Goal: Complete application form

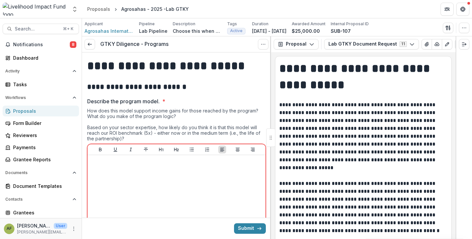
scroll to position [547, 0]
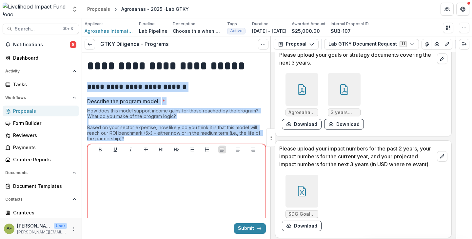
drag, startPoint x: 125, startPoint y: 138, endPoint x: 86, endPoint y: 87, distance: 65.0
copy div "**********"
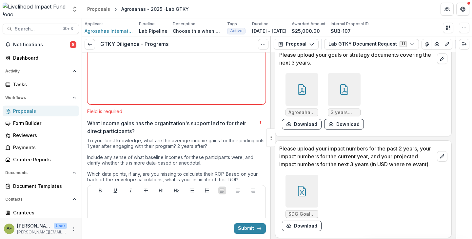
scroll to position [155, 0]
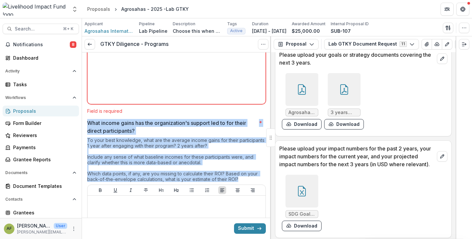
drag, startPoint x: 241, startPoint y: 178, endPoint x: 87, endPoint y: 125, distance: 163.3
click at [87, 125] on div "What income gains has the organization's support led to for their direct partic…" at bounding box center [176, 210] width 179 height 183
copy div "What income gains has the organization's support led to for their direct partic…"
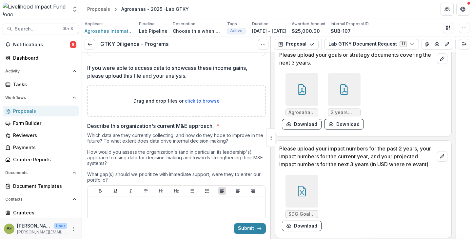
scroll to position [390, 0]
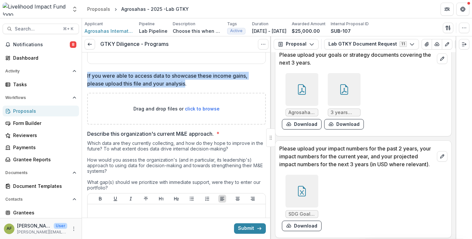
drag, startPoint x: 188, startPoint y: 83, endPoint x: 86, endPoint y: 77, distance: 101.8
copy p "If you were able to access data to showcase these income gains, please upload t…"
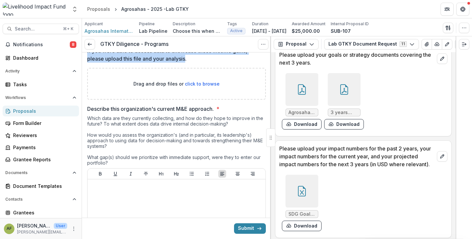
scroll to position [421, 0]
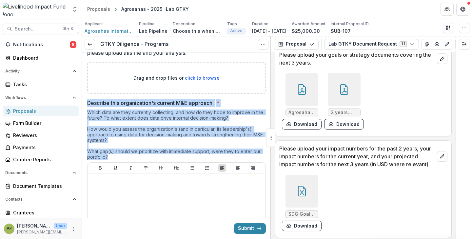
drag, startPoint x: 111, startPoint y: 157, endPoint x: 87, endPoint y: 104, distance: 58.8
copy div "Describe this organization's current M&E approach. * Which data are they curren…"
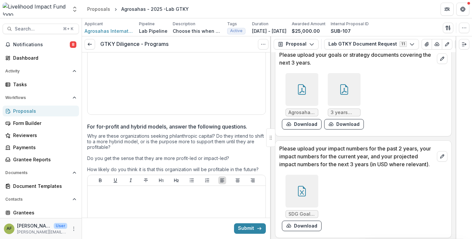
scroll to position [587, 0]
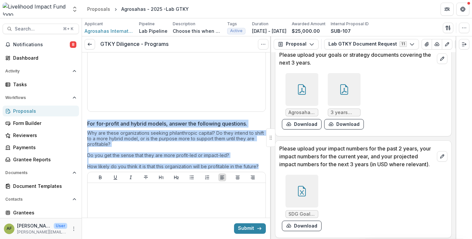
drag, startPoint x: 259, startPoint y: 166, endPoint x: 85, endPoint y: 122, distance: 179.1
copy div "For for-profit and hybrid models, answer the following questions. Why are these…"
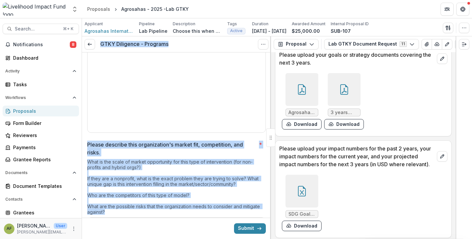
scroll to position [658, 0]
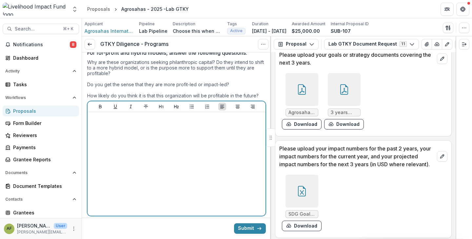
drag, startPoint x: 107, startPoint y: 123, endPoint x: 99, endPoint y: 197, distance: 74.3
click at [99, 197] on div "**********" at bounding box center [176, 241] width 179 height 1693
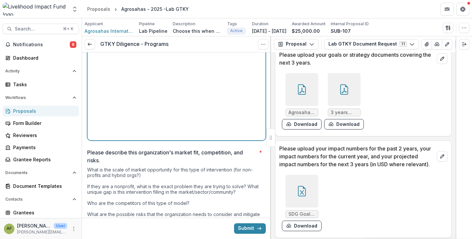
click at [102, 136] on div at bounding box center [176, 88] width 173 height 98
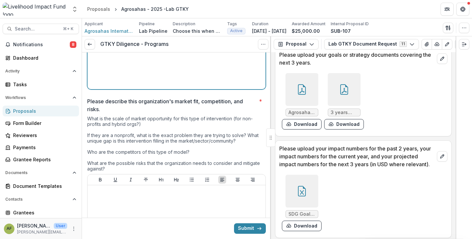
scroll to position [795, 0]
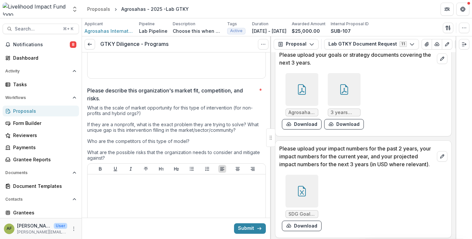
click at [102, 141] on div "What is the scale of market opportunity for this type of intervention (for non-…" at bounding box center [176, 134] width 179 height 58
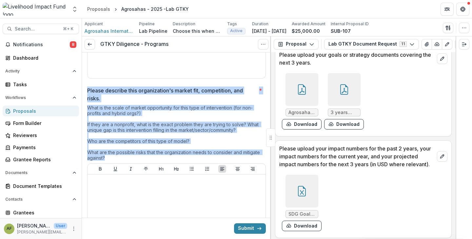
drag, startPoint x: 109, startPoint y: 156, endPoint x: 88, endPoint y: 89, distance: 70.7
click at [88, 89] on div "Please describe this organization's market fit, competition, and risks. * What …" at bounding box center [176, 184] width 179 height 194
copy div "Please describe this organization's market fit, competition, and risks. * What …"
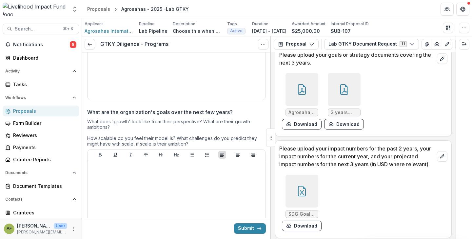
scroll to position [977, 0]
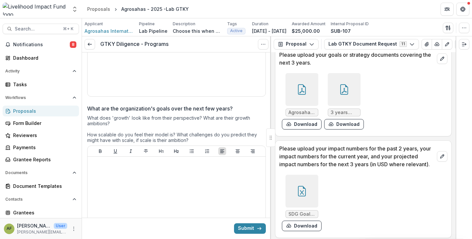
click at [164, 123] on div "What does 'growth' look like from their perspective? What are their growth ambi…" at bounding box center [176, 130] width 179 height 30
drag, startPoint x: 191, startPoint y: 137, endPoint x: 109, endPoint y: 113, distance: 85.6
click at [110, 113] on div "What are the organization's goals over the next few years? What does 'growth' l…" at bounding box center [176, 184] width 179 height 159
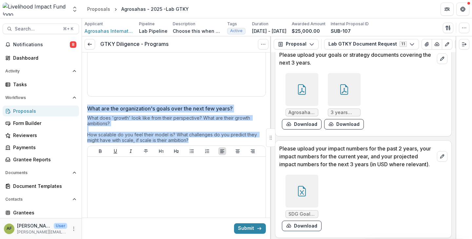
drag, startPoint x: 89, startPoint y: 108, endPoint x: 198, endPoint y: 139, distance: 113.7
click at [198, 139] on div "What are the organization's goals over the next few years? What does 'growth' l…" at bounding box center [176, 184] width 179 height 159
copy div "What are the organization's goals over the next few years? What does 'growth' l…"
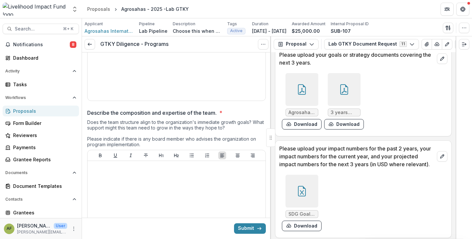
scroll to position [1145, 0]
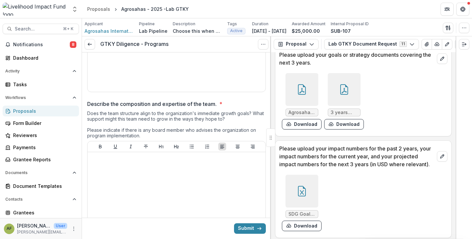
click at [147, 133] on div "Does the team structure align to the organization's immediate growth goals? Wha…" at bounding box center [176, 125] width 179 height 30
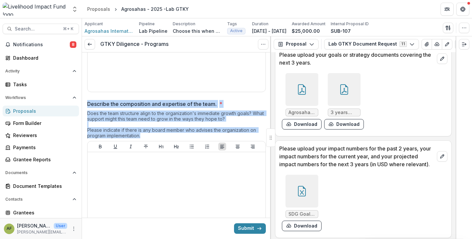
drag, startPoint x: 143, startPoint y: 134, endPoint x: 87, endPoint y: 105, distance: 63.2
copy div "Describe the composition and expertise of the team. * Does the team structure a…"
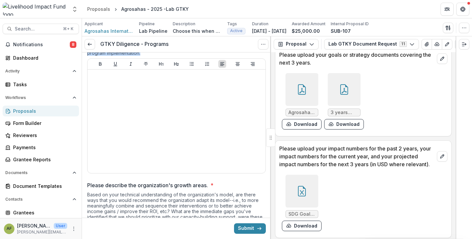
scroll to position [1303, 0]
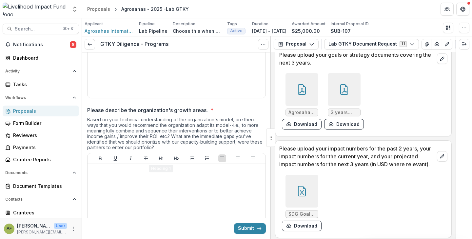
click at [159, 138] on div "Based on your technical understanding of the organization's model, are there wa…" at bounding box center [176, 135] width 179 height 36
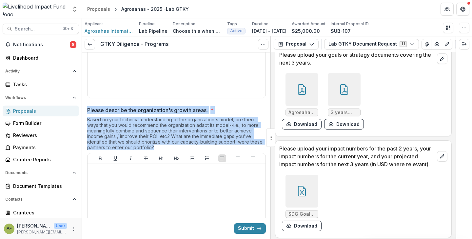
drag, startPoint x: 145, startPoint y: 145, endPoint x: 87, endPoint y: 109, distance: 68.1
click at [87, 109] on div "Please describe the organization's growth areas. * Based on your technical unde…" at bounding box center [176, 188] width 179 height 164
copy div "Please describe the organization's growth areas. * Based on your technical unde…"
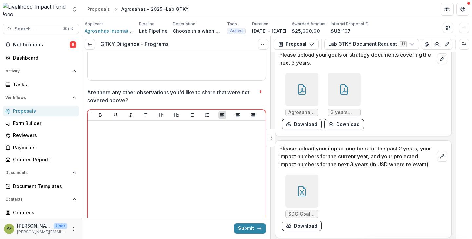
scroll to position [1537, 0]
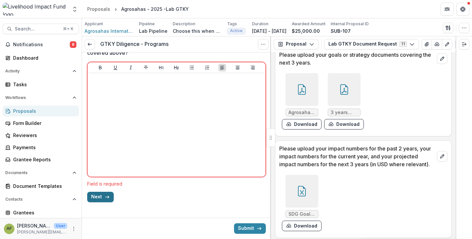
click at [100, 194] on button "Next" at bounding box center [100, 197] width 27 height 10
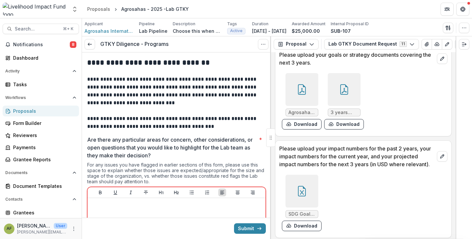
drag, startPoint x: 154, startPoint y: 179, endPoint x: 128, endPoint y: 151, distance: 37.8
click at [129, 151] on div "Are there any particular areas for concern, other considerations, or open quest…" at bounding box center [176, 224] width 179 height 176
drag, startPoint x: 88, startPoint y: 119, endPoint x: 160, endPoint y: 182, distance: 95.4
click at [160, 182] on div "**********" at bounding box center [176, 192] width 179 height 280
copy div "**********"
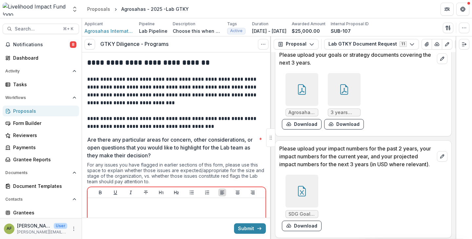
click at [157, 169] on div "For any issues you have flagged in earlier sections of this form, please use th…" at bounding box center [176, 174] width 179 height 25
drag, startPoint x: 87, startPoint y: 140, endPoint x: 158, endPoint y: 182, distance: 82.6
click at [158, 182] on div "Are there any particular areas for concern, other considerations, or open quest…" at bounding box center [176, 224] width 179 height 176
